Goal: Find specific page/section: Find specific page/section

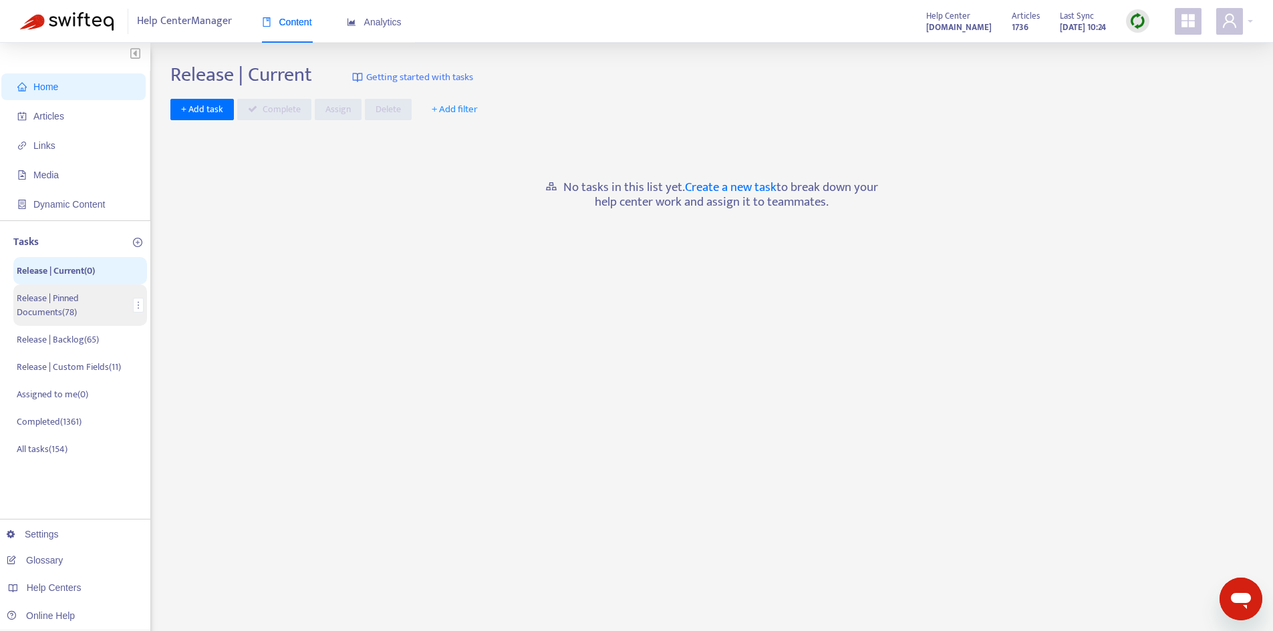
click at [92, 306] on p "Release | Pinned Documents ( 78 )" at bounding box center [73, 305] width 112 height 28
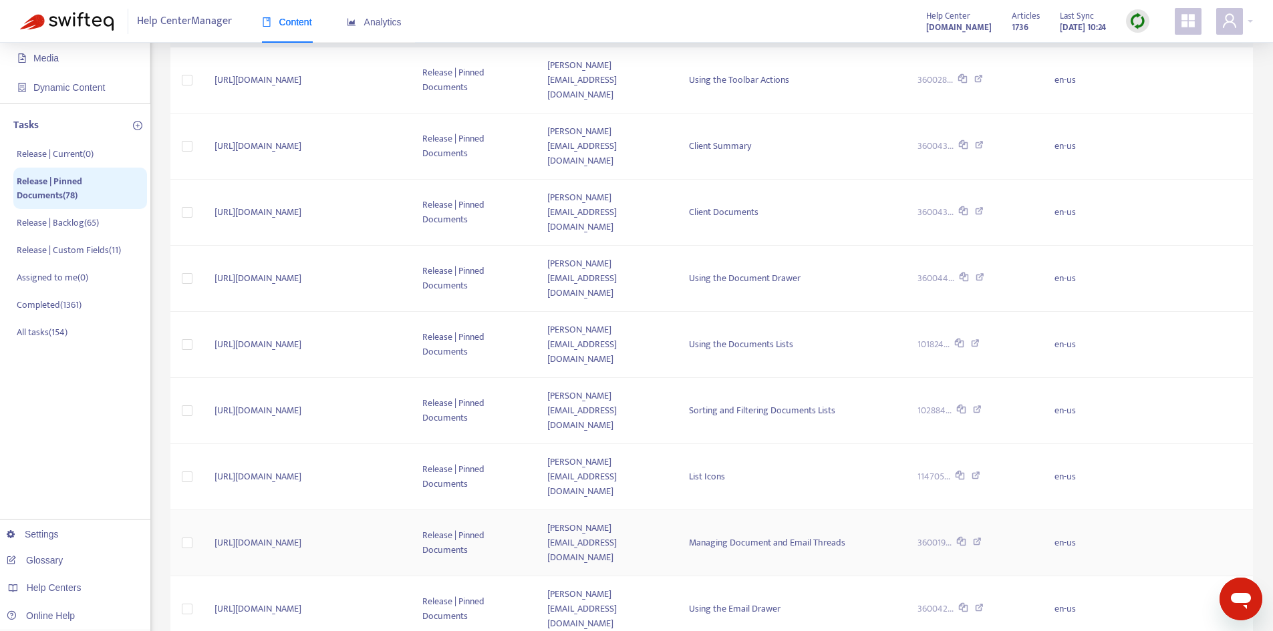
scroll to position [213, 0]
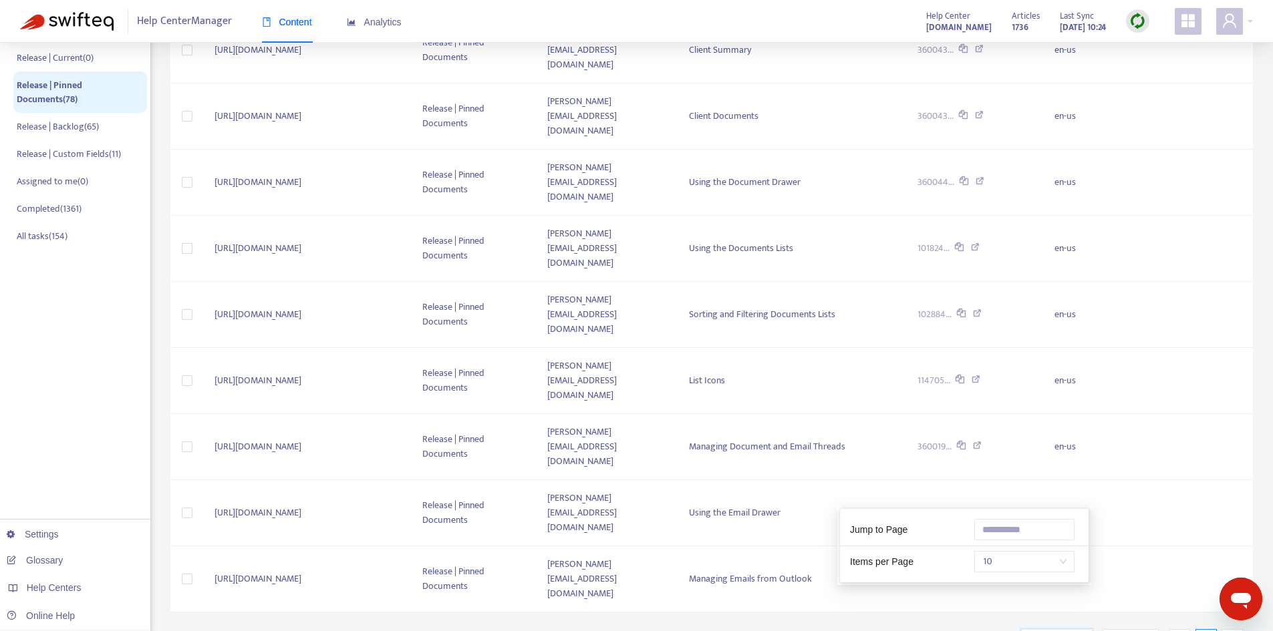
click at [1078, 630] on input "search" at bounding box center [1056, 640] width 55 height 20
click at [1015, 562] on span "10" at bounding box center [1024, 562] width 84 height 20
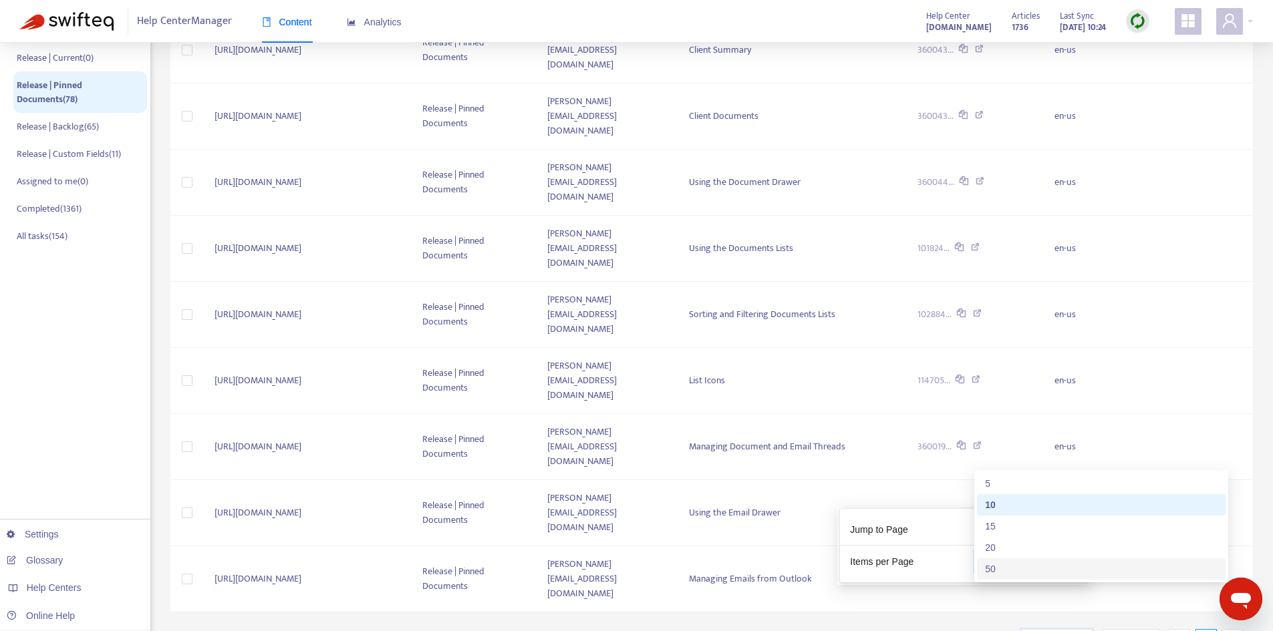
click at [994, 562] on div "50" at bounding box center [1101, 569] width 232 height 15
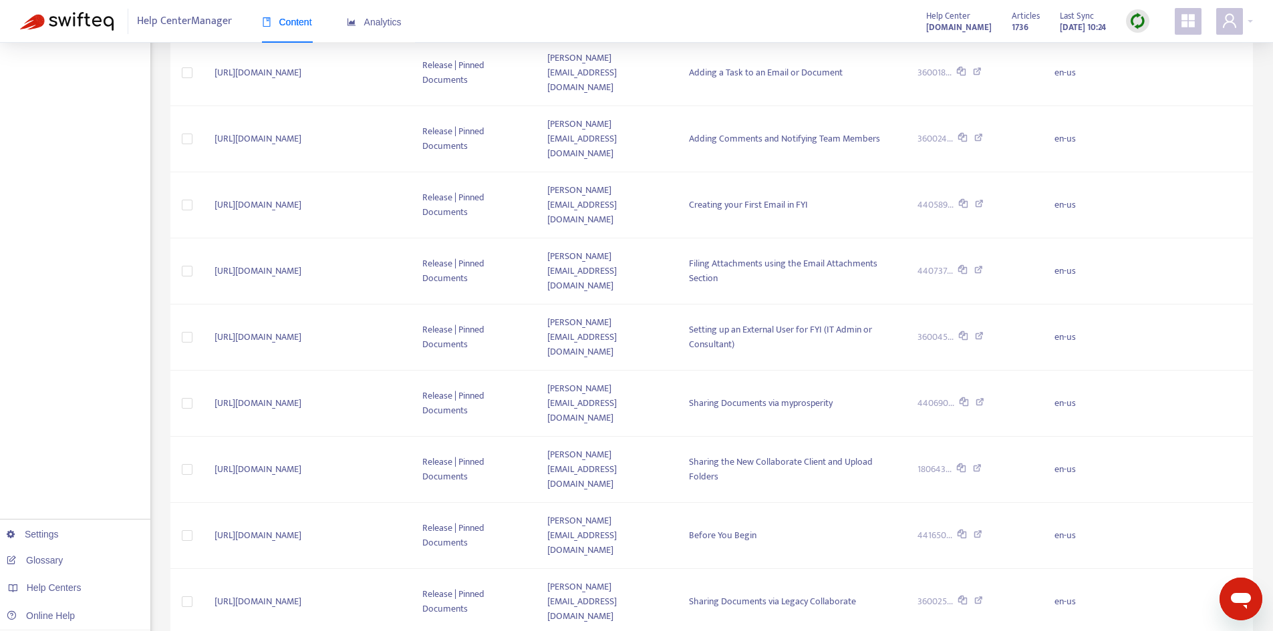
scroll to position [2187, 0]
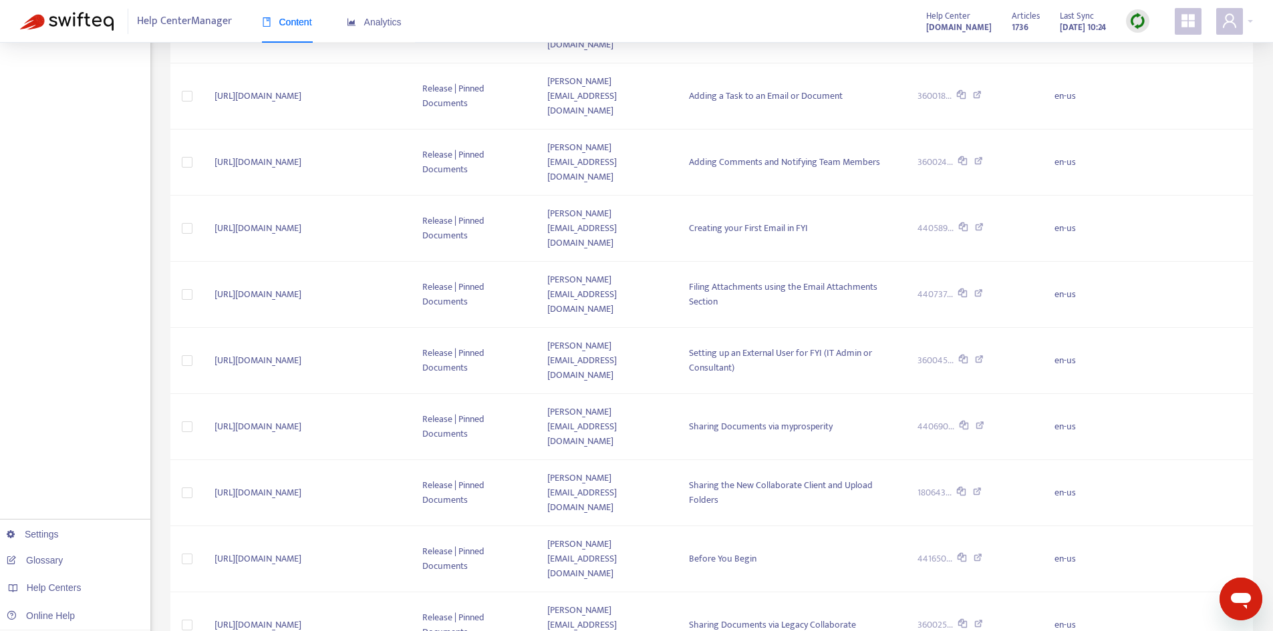
scroll to position [2167, 0]
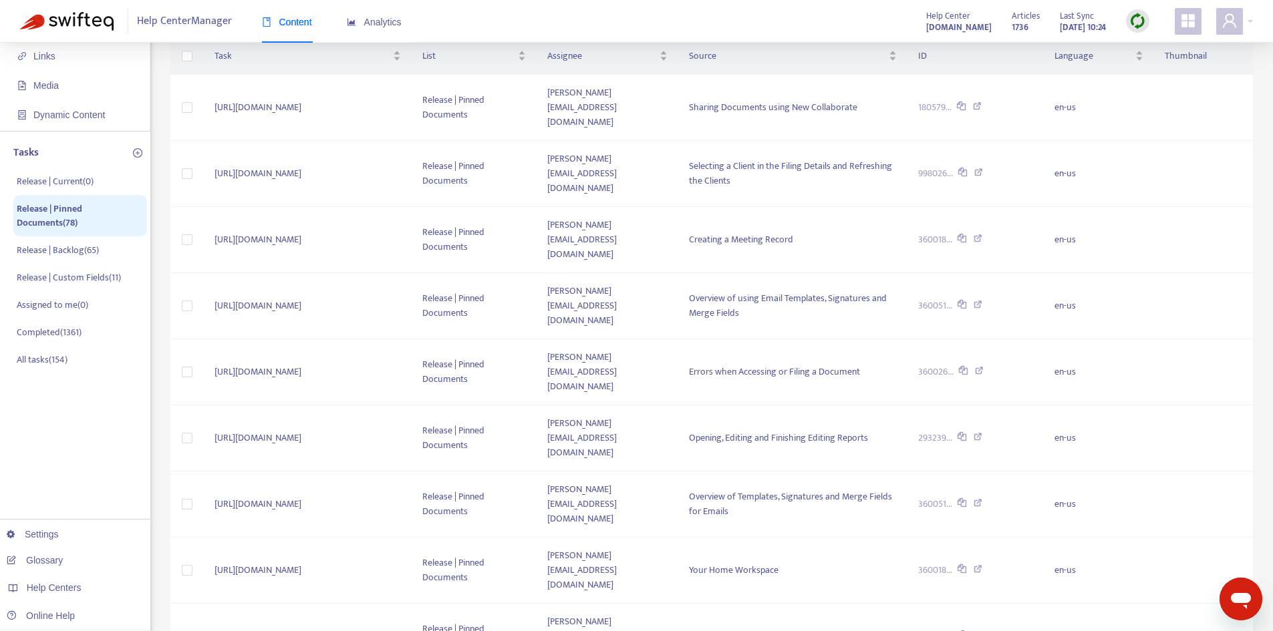
scroll to position [0, 0]
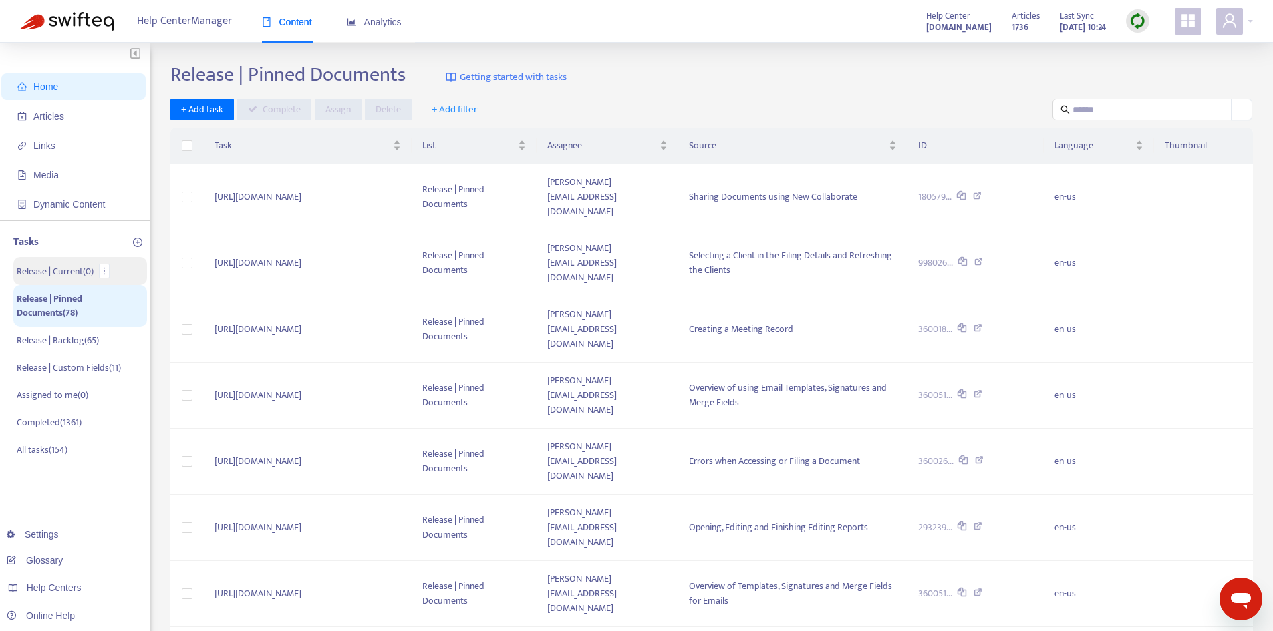
click at [67, 270] on p "Release | Current ( 0 )" at bounding box center [55, 272] width 77 height 14
